Goal: Find contact information: Find contact information

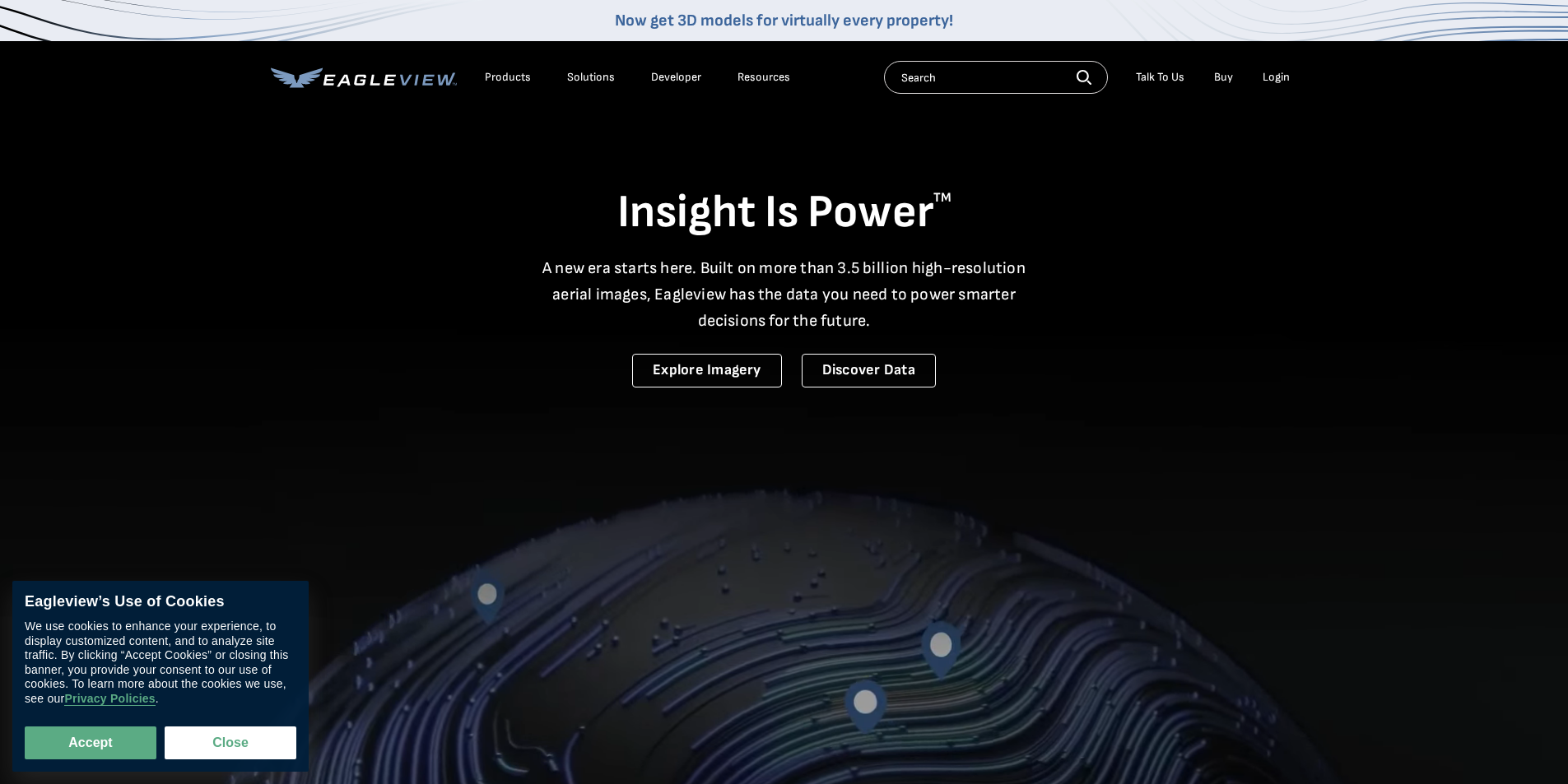
click at [1269, 81] on div "Login" at bounding box center [1276, 77] width 28 height 15
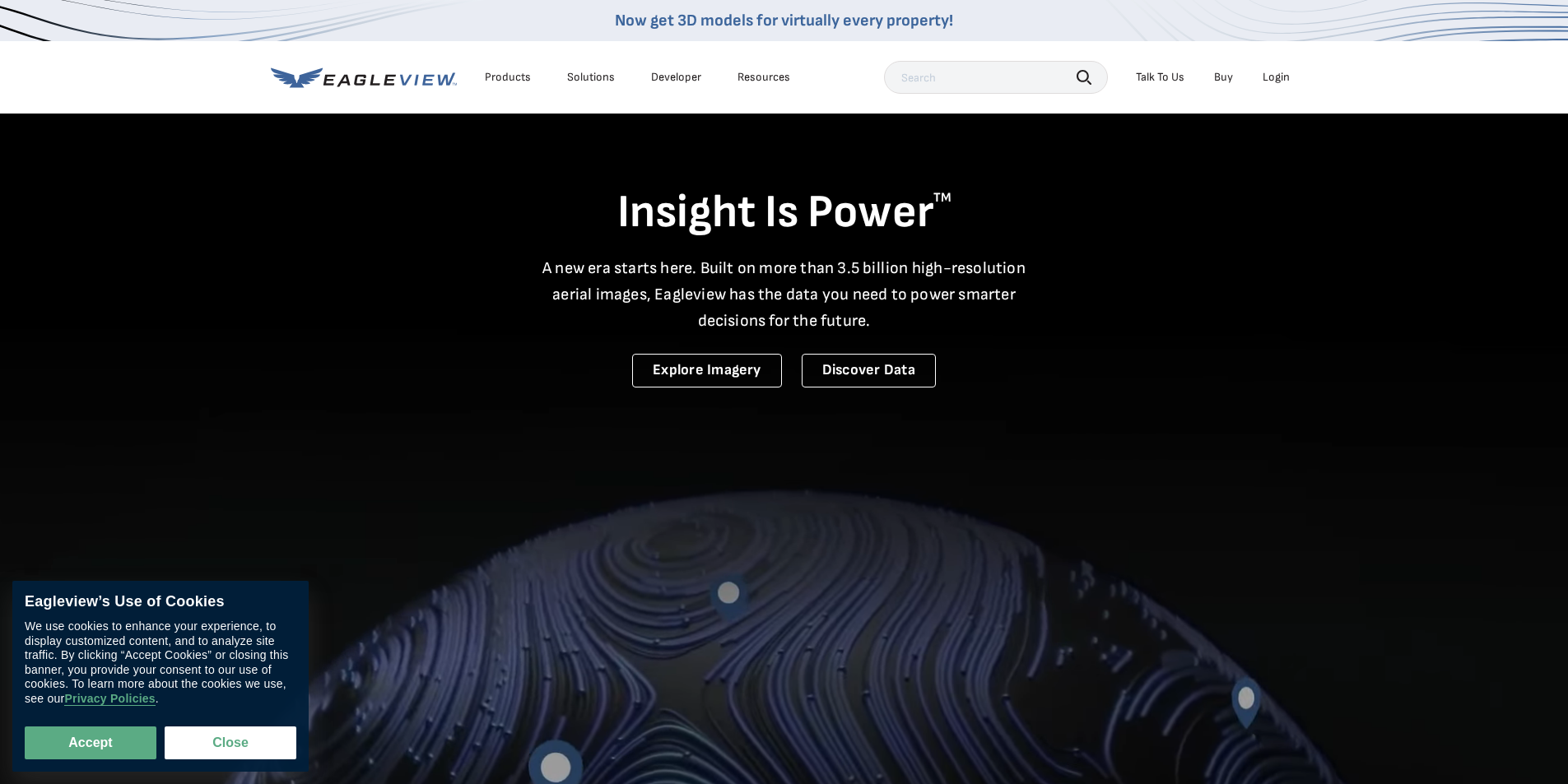
click at [1286, 73] on div "Login" at bounding box center [1276, 77] width 28 height 15
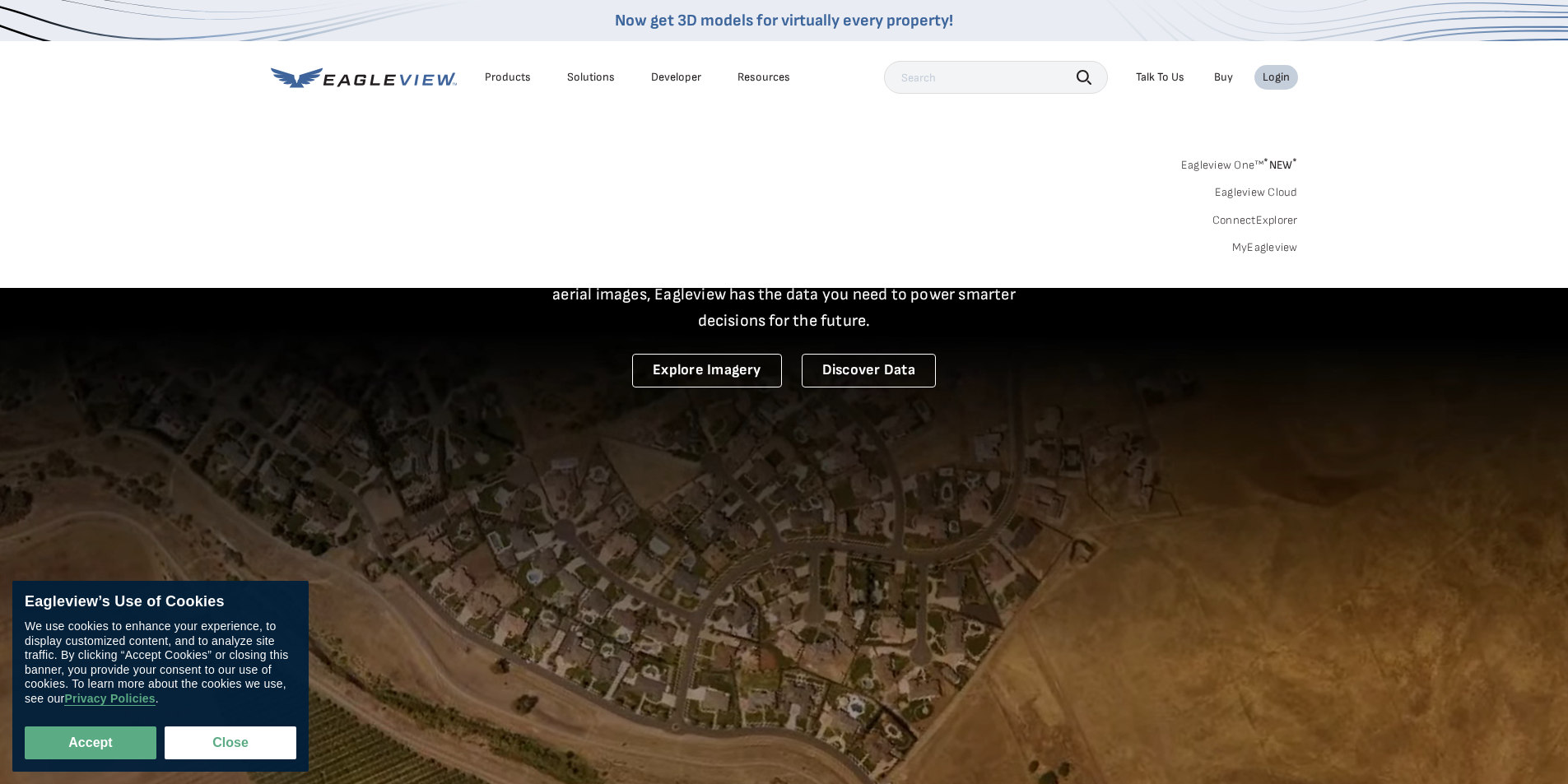
click at [1262, 250] on link "MyEagleview" at bounding box center [1265, 247] width 66 height 15
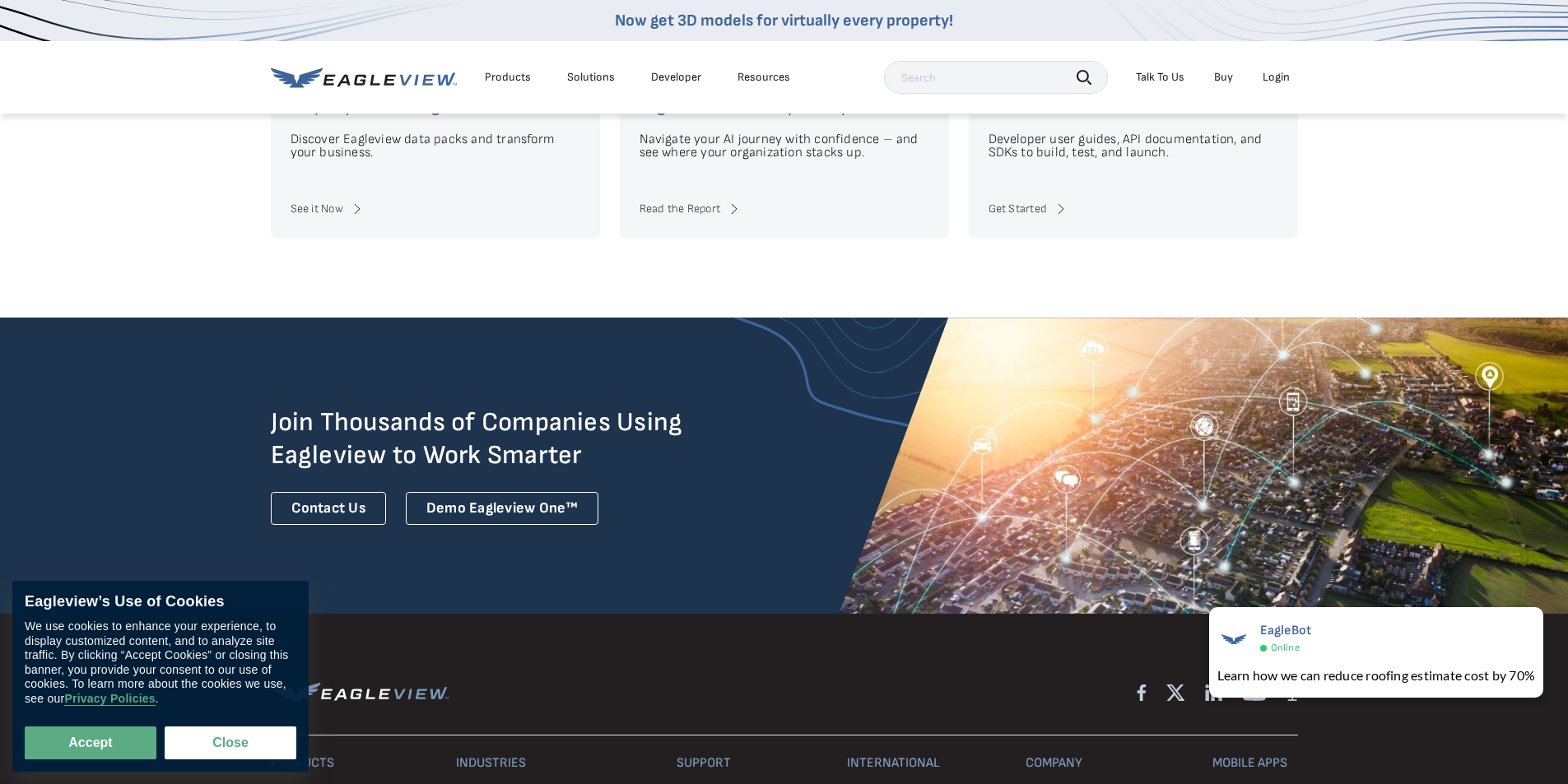
scroll to position [4501, 0]
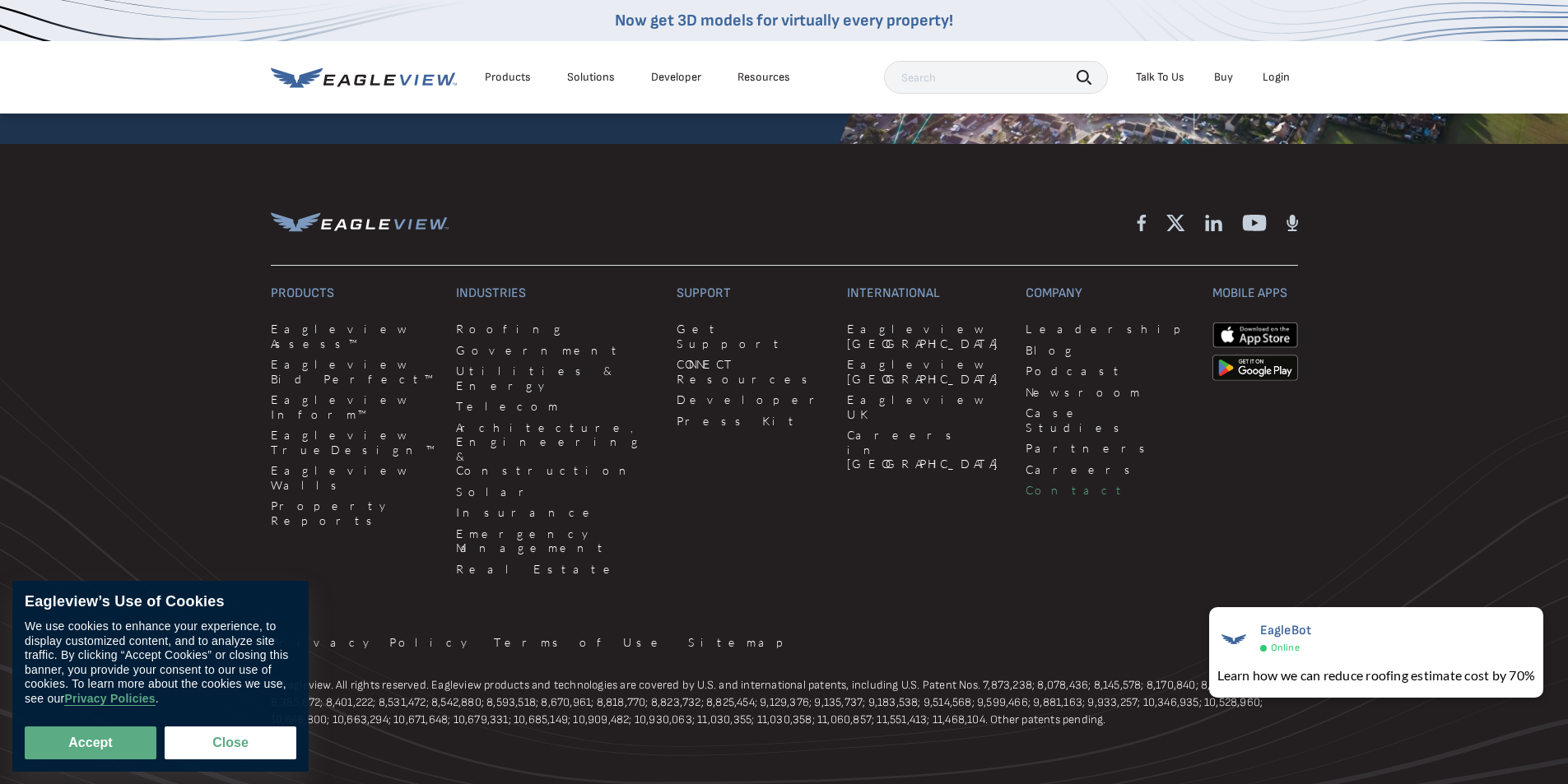
click at [1025, 483] on link "Contact" at bounding box center [1108, 491] width 166 height 15
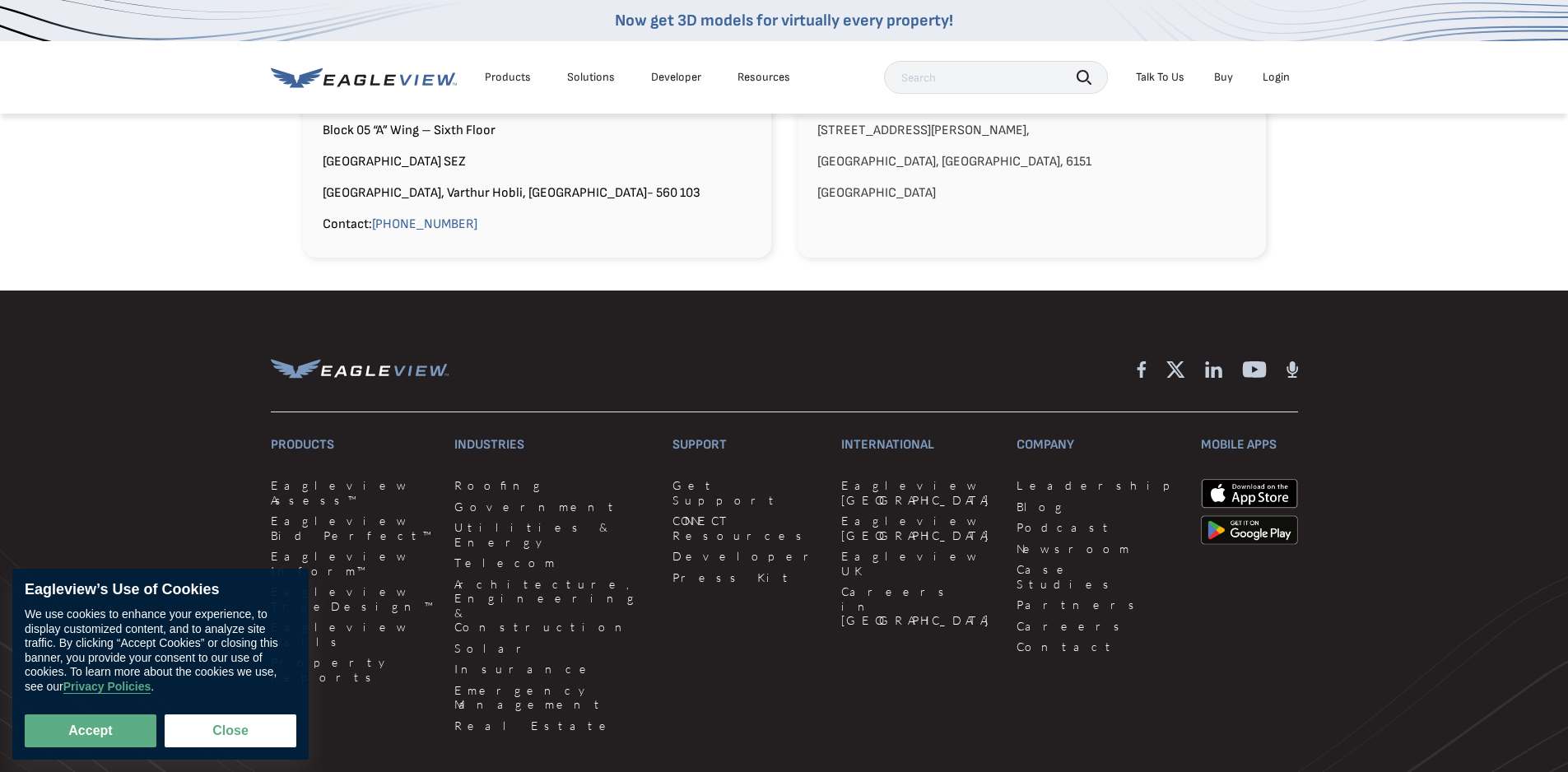
scroll to position [1862, 0]
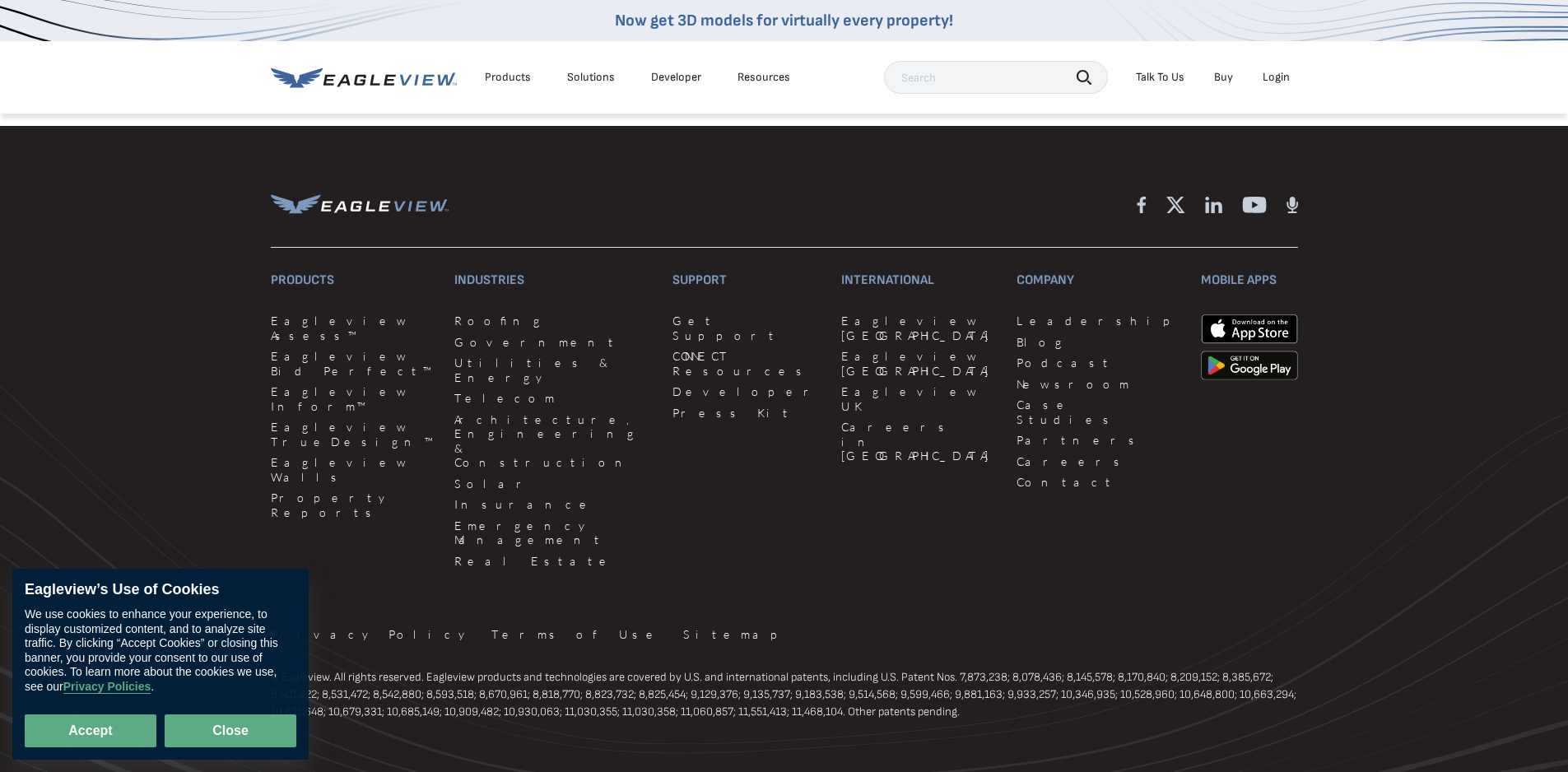
click at [223, 717] on button "Close" at bounding box center [230, 730] width 132 height 33
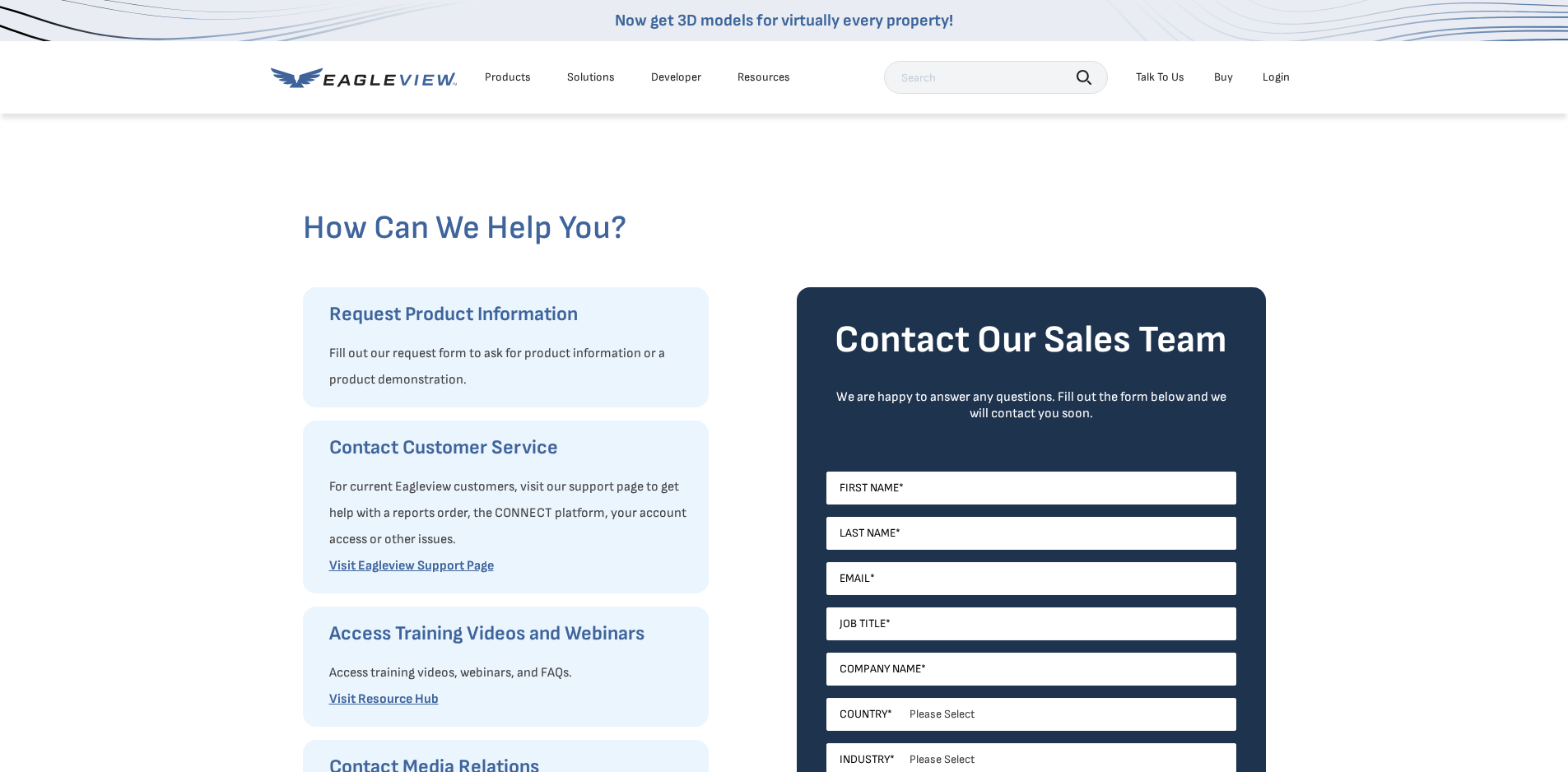
scroll to position [0, 0]
